Goal: Information Seeking & Learning: Find contact information

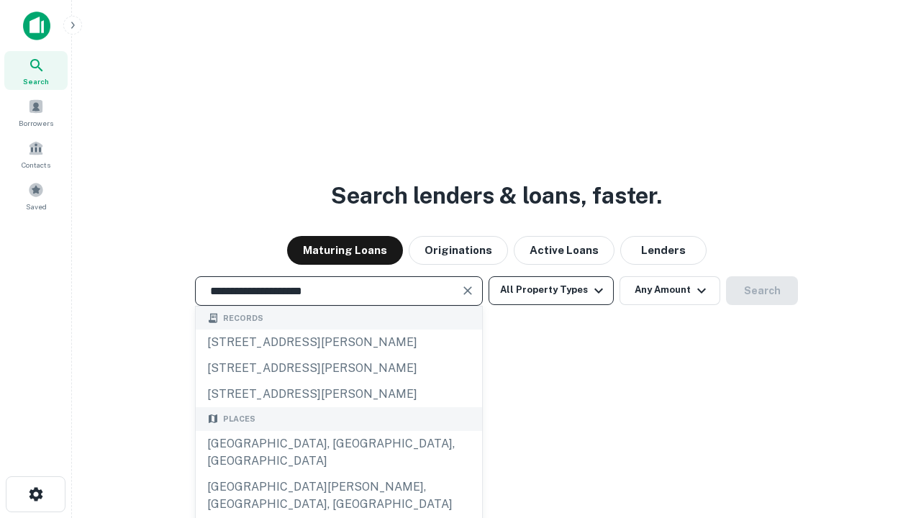
click at [338, 474] on div "Santa Monica, CA, USA" at bounding box center [339, 452] width 286 height 43
click at [551, 290] on button "All Property Types" at bounding box center [550, 290] width 125 height 29
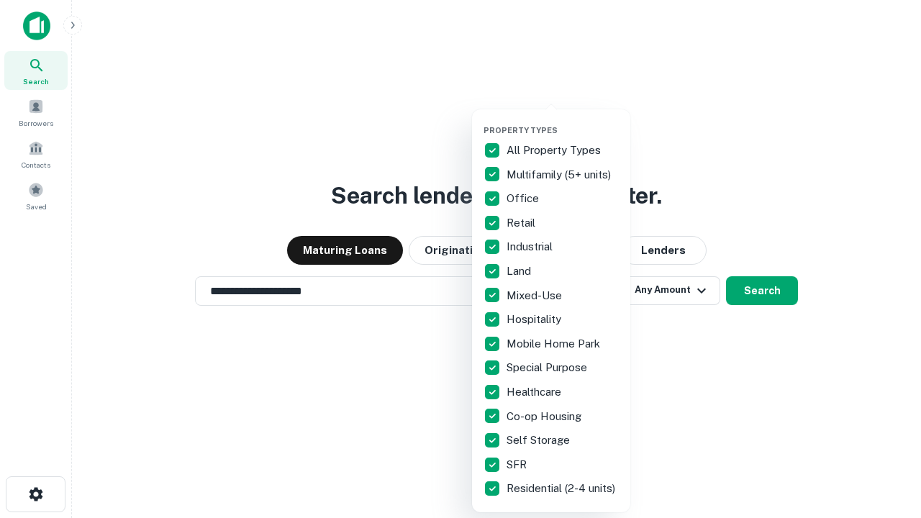
type input "**********"
click at [562, 121] on button "button" at bounding box center [562, 121] width 158 height 1
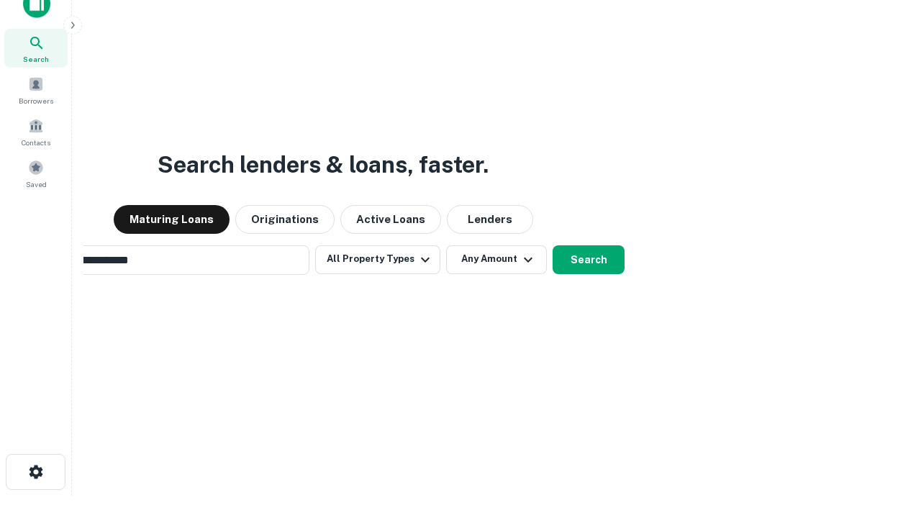
scroll to position [23, 0]
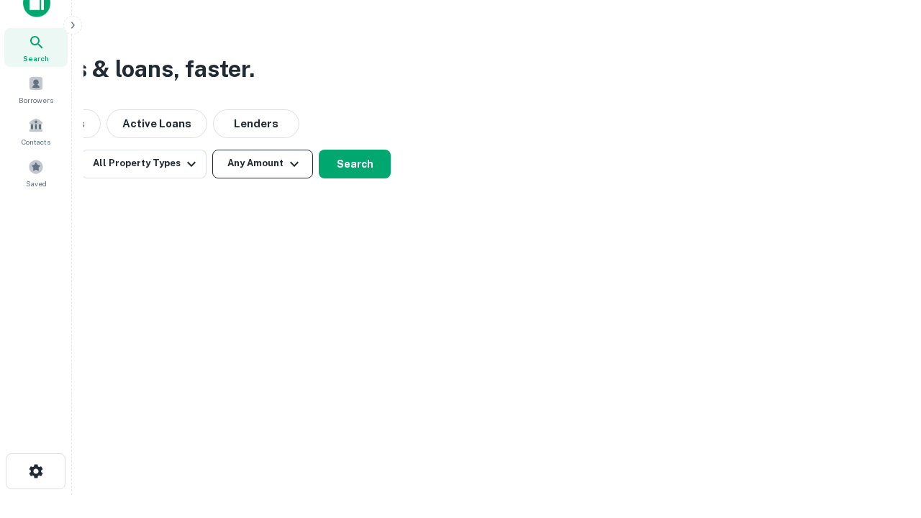
click at [263, 163] on button "Any Amount" at bounding box center [262, 164] width 101 height 29
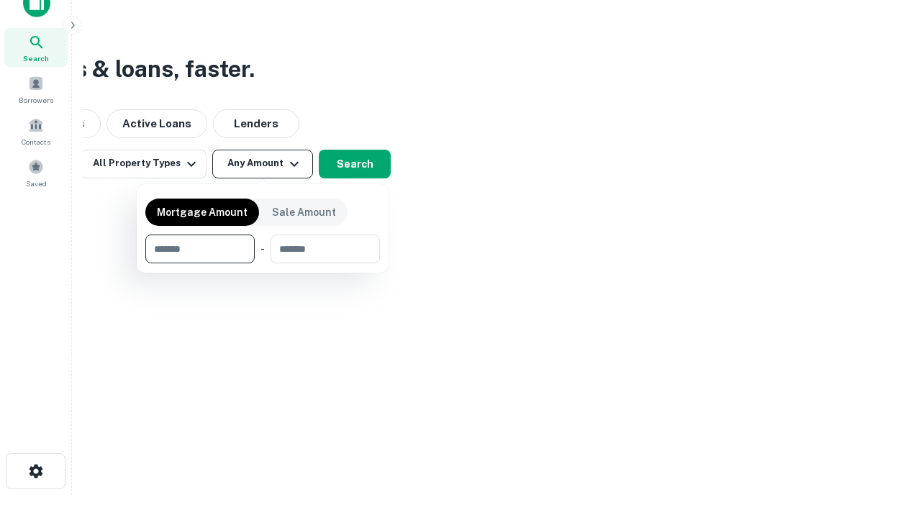
type input "*******"
click at [263, 263] on button "button" at bounding box center [262, 263] width 234 height 1
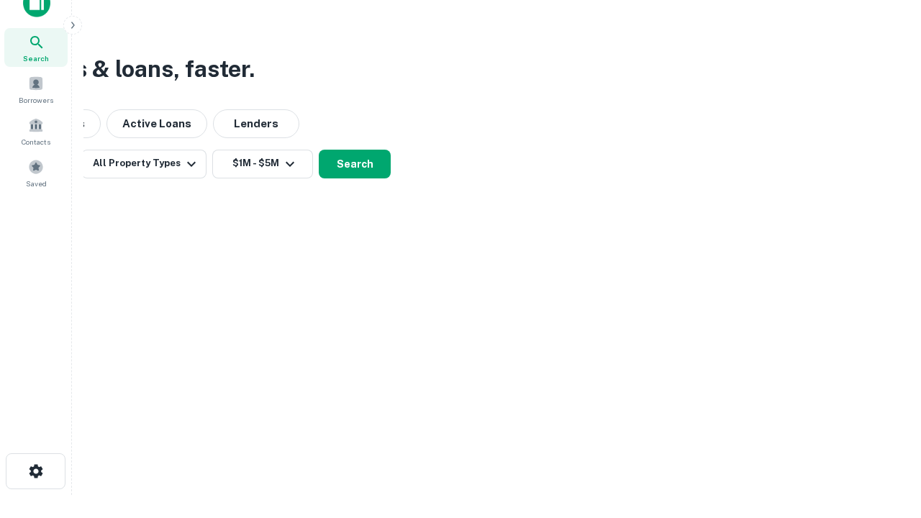
scroll to position [22, 0]
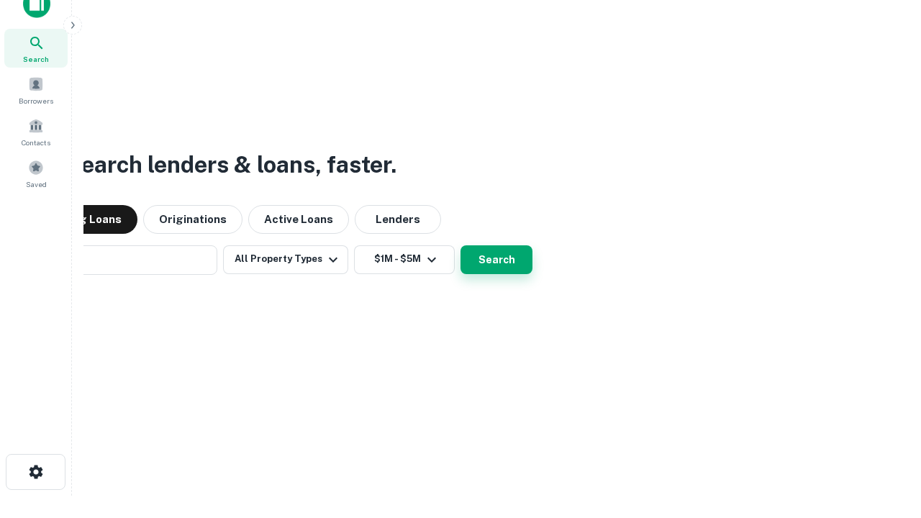
click at [460, 245] on button "Search" at bounding box center [496, 259] width 72 height 29
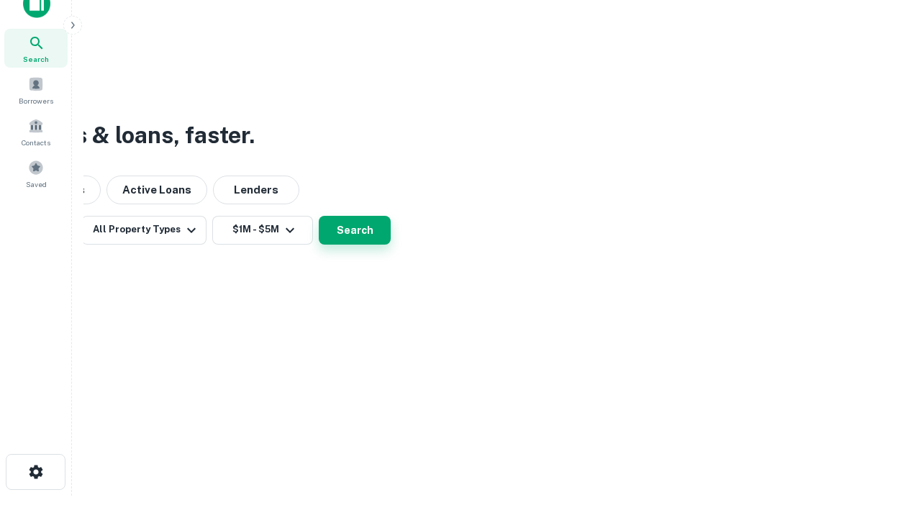
scroll to position [23, 0]
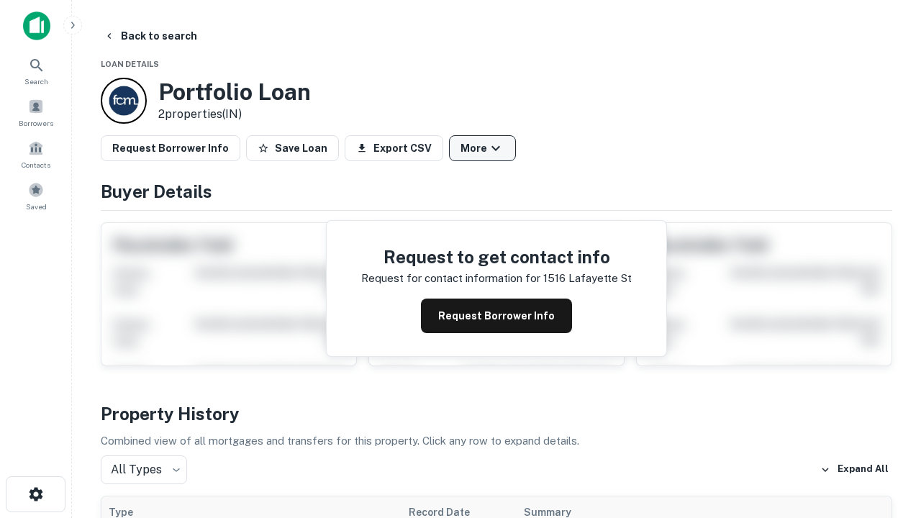
click at [482, 148] on button "More" at bounding box center [482, 148] width 67 height 26
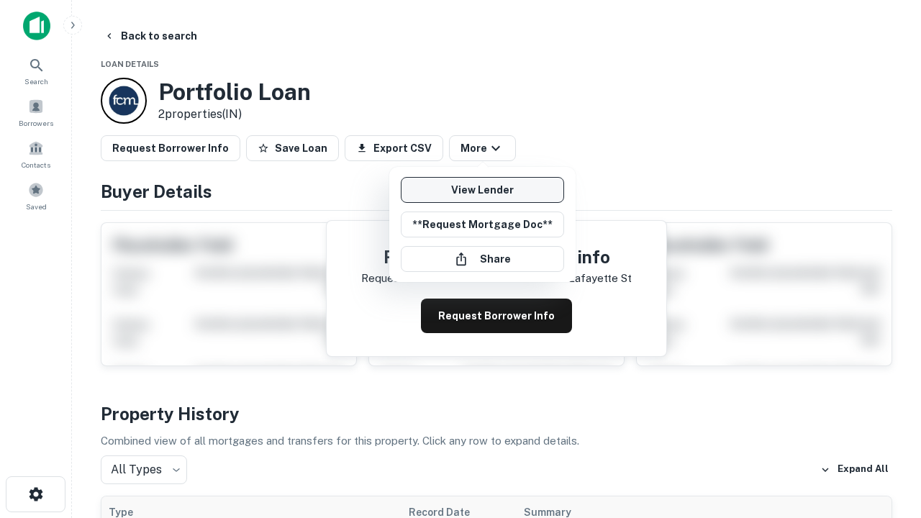
click at [482, 190] on link "View Lender" at bounding box center [482, 190] width 163 height 26
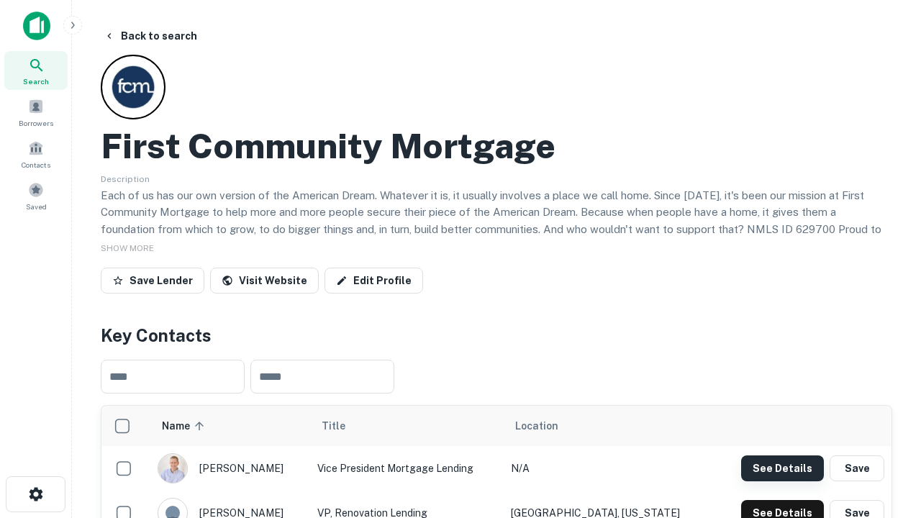
click at [782, 467] on button "See Details" at bounding box center [782, 468] width 83 height 26
